Goal: Task Accomplishment & Management: Complete application form

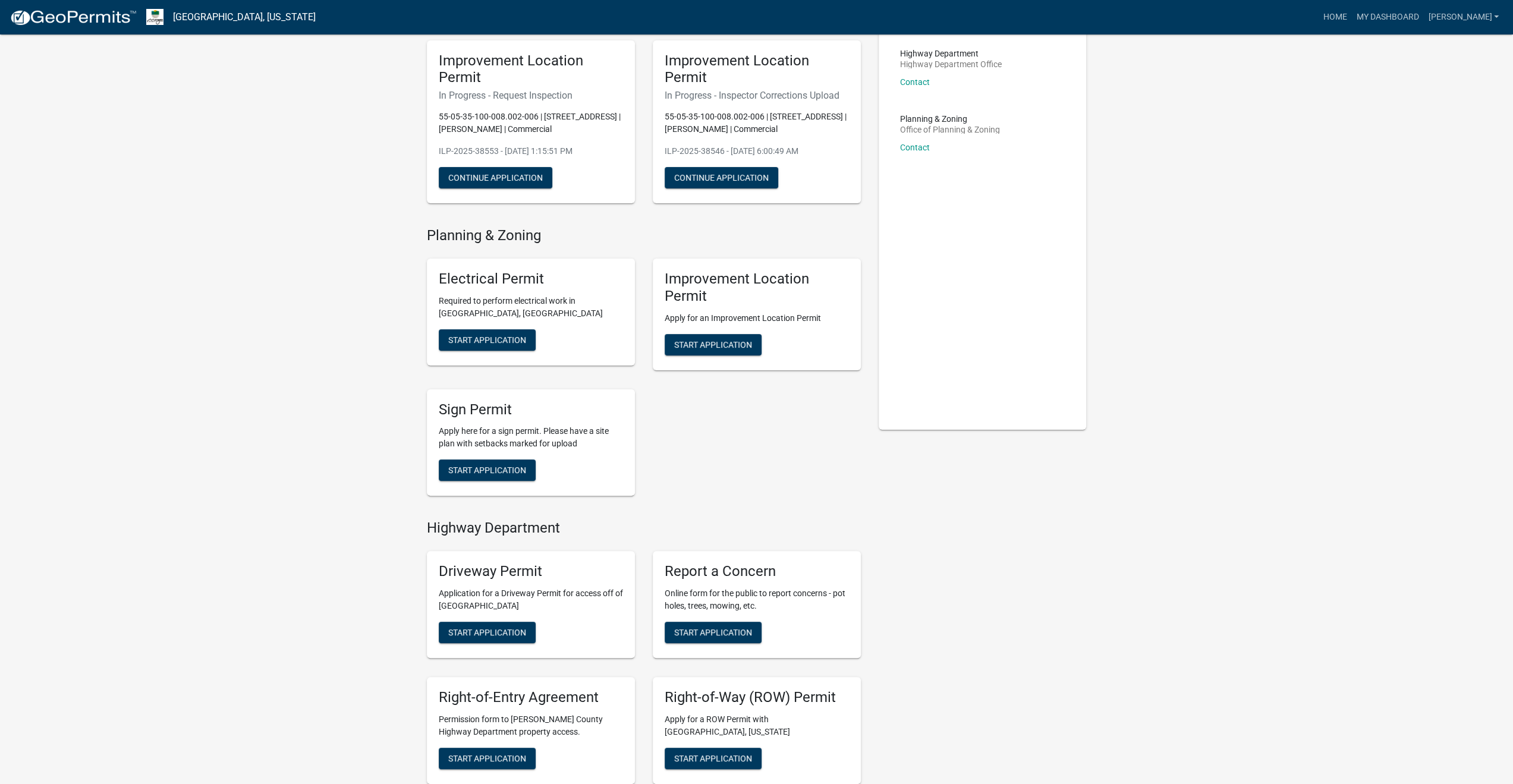
scroll to position [70, 0]
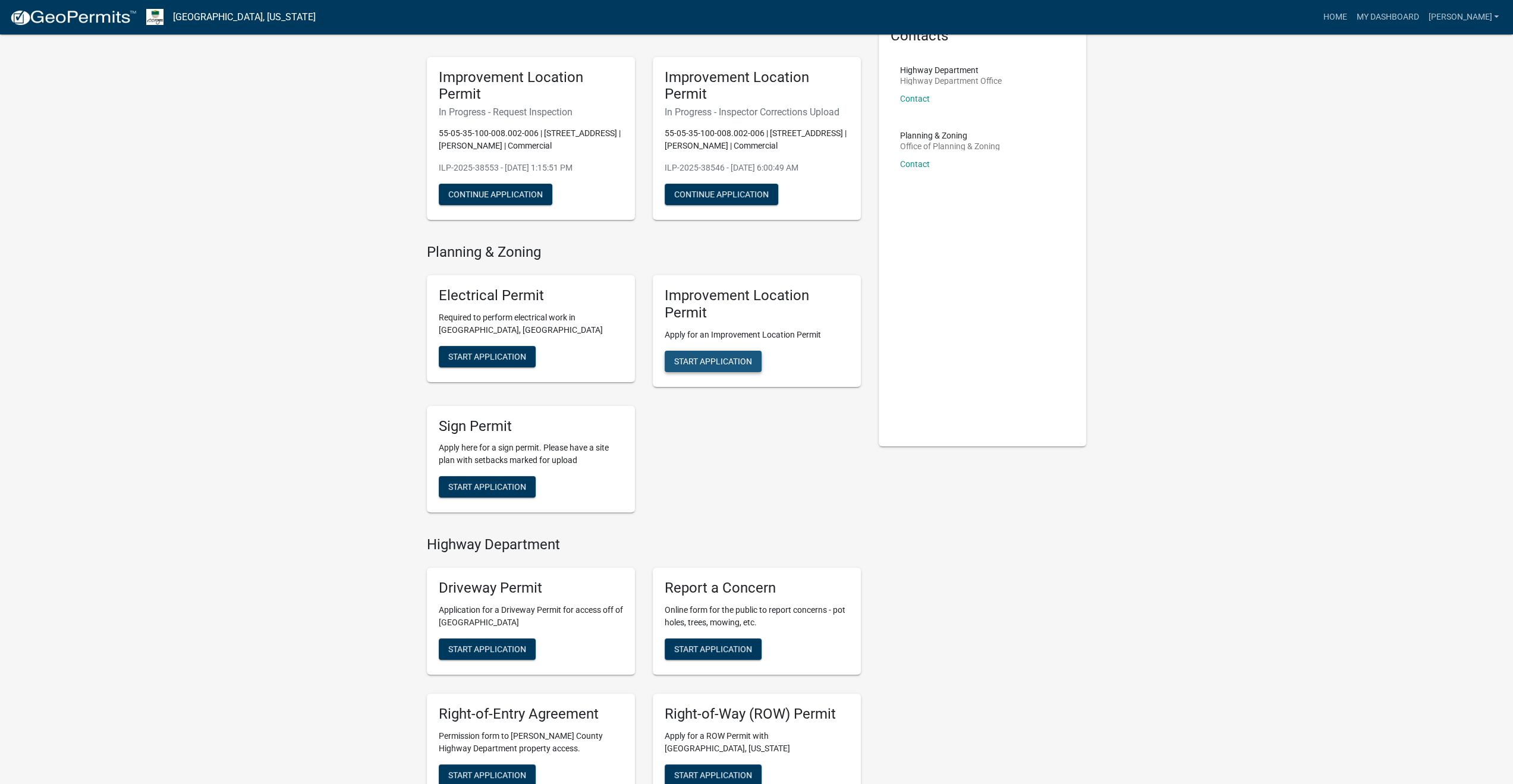
click at [698, 362] on span "Start Application" at bounding box center [713, 361] width 78 height 9
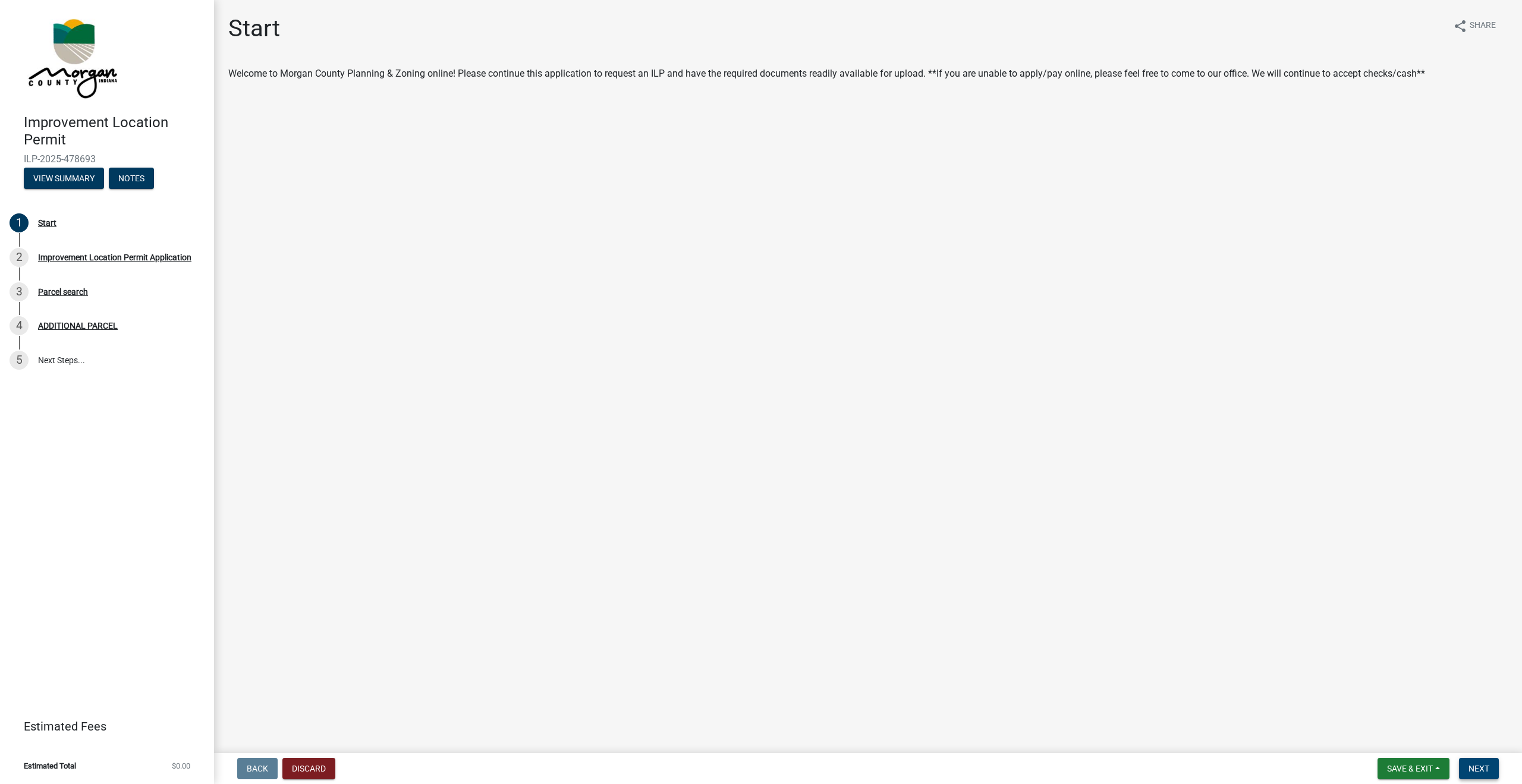
click at [1474, 764] on span "Next" at bounding box center [1478, 768] width 21 height 9
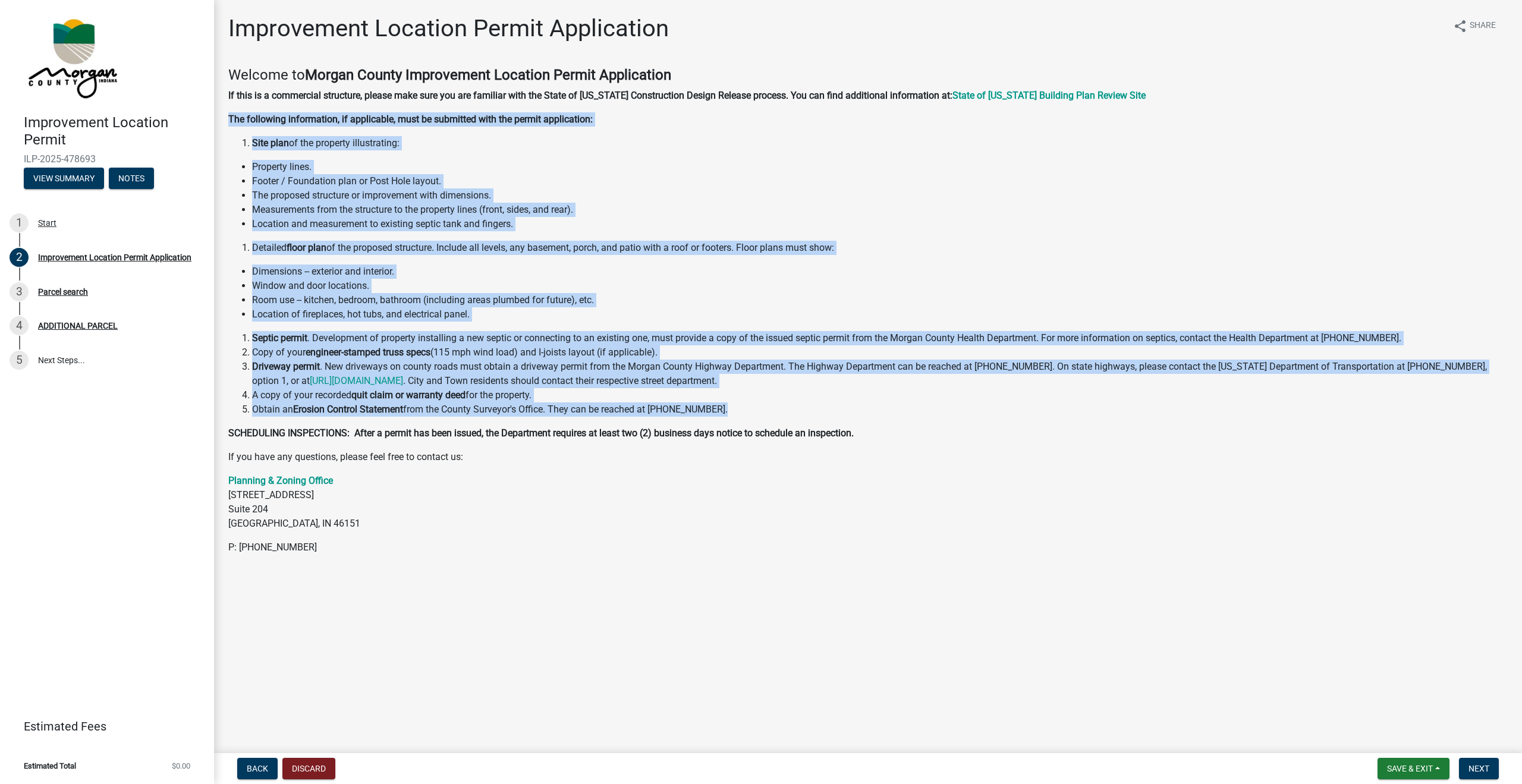
drag, startPoint x: 229, startPoint y: 117, endPoint x: 729, endPoint y: 407, distance: 578.0
click at [729, 407] on div "Welcome to [GEOGRAPHIC_DATA] Improvement Location Permit Application If this is…" at bounding box center [867, 310] width 1279 height 488
copy div "The following information, if applicable, must be submitted with the permit app…"
click at [889, 401] on li "A copy of your recorded quit claim or warranty deed for the property." at bounding box center [879, 395] width 1255 height 14
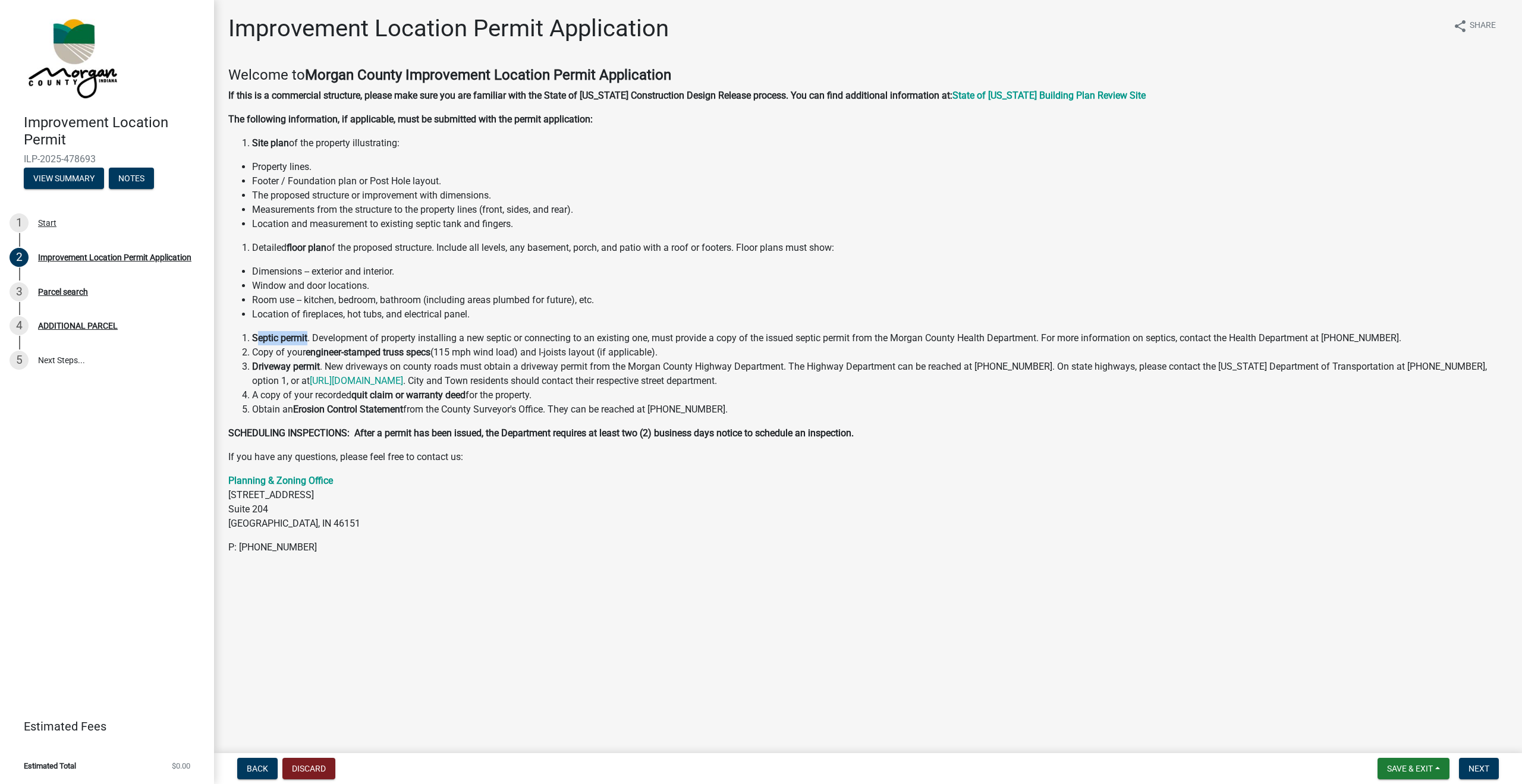
drag, startPoint x: 256, startPoint y: 334, endPoint x: 309, endPoint y: 335, distance: 53.0
click at [309, 335] on li "Septic permit . Development of property installing a new septic or connecting t…" at bounding box center [879, 338] width 1255 height 14
